Goal: Task Accomplishment & Management: Manage account settings

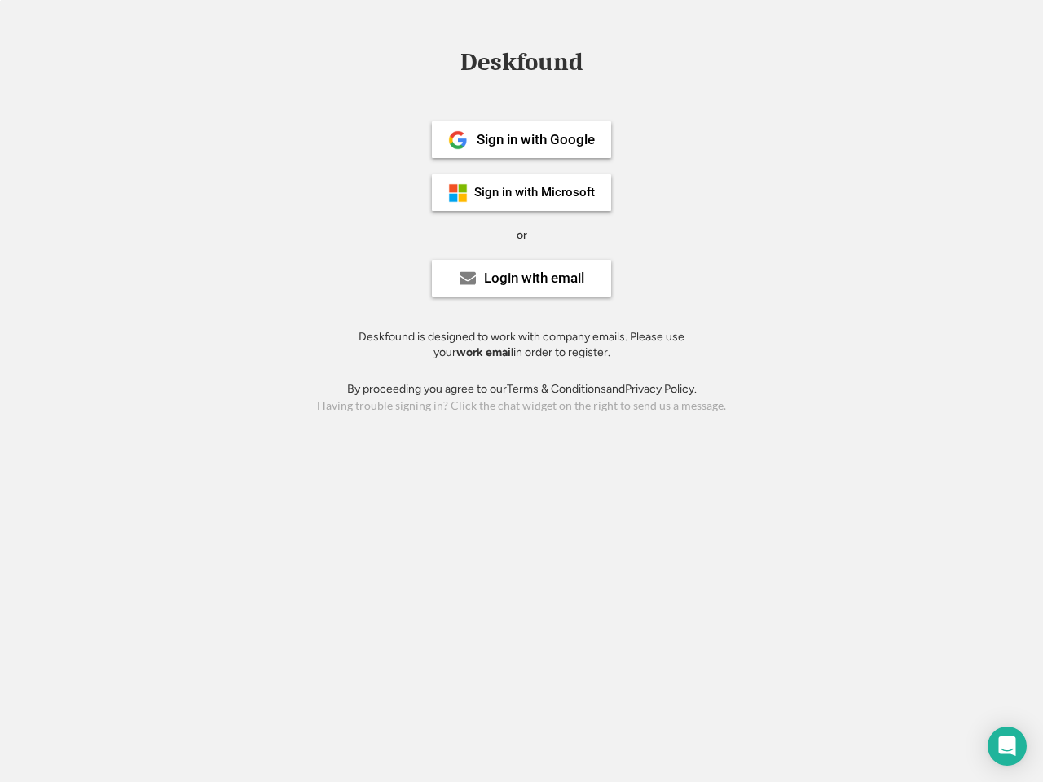
click at [521, 233] on div "or" at bounding box center [521, 235] width 11 height 16
click at [521, 65] on div "Deskfound" at bounding box center [521, 62] width 138 height 25
click at [446, 61] on div "Deskfound" at bounding box center [521, 65] width 1043 height 31
click at [521, 65] on div "Deskfound" at bounding box center [521, 62] width 138 height 25
click at [521, 235] on div "or" at bounding box center [521, 235] width 11 height 16
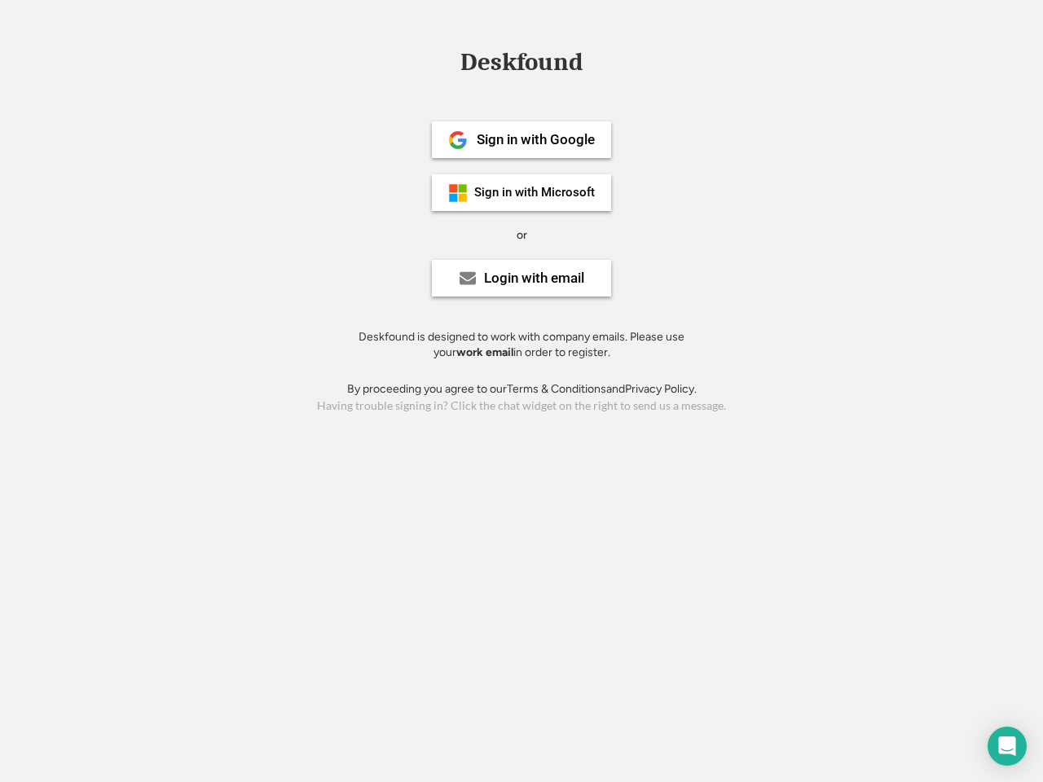
click at [521, 139] on div "Sign in with Google" at bounding box center [535, 140] width 118 height 14
click at [535, 139] on div "Sign in with Google" at bounding box center [535, 140] width 118 height 14
click at [458, 140] on img at bounding box center [458, 140] width 20 height 20
click at [521, 192] on div "Sign in with Microsoft" at bounding box center [534, 193] width 121 height 12
click at [535, 192] on div "Sign in with Microsoft" at bounding box center [534, 193] width 121 height 12
